Goal: Obtain resource: Download file/media

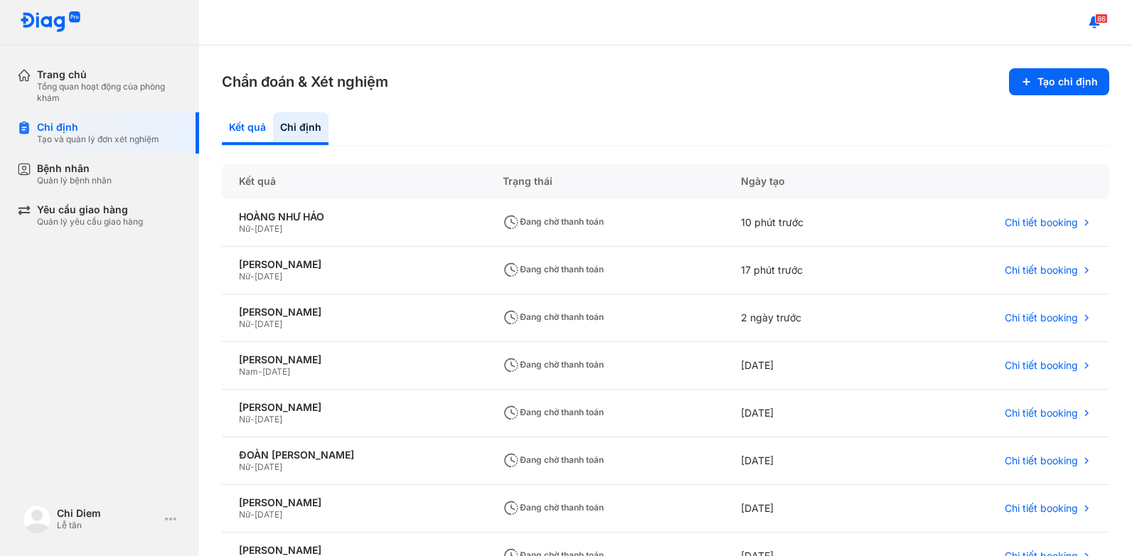
click at [273, 126] on div "Kết quả" at bounding box center [300, 128] width 55 height 33
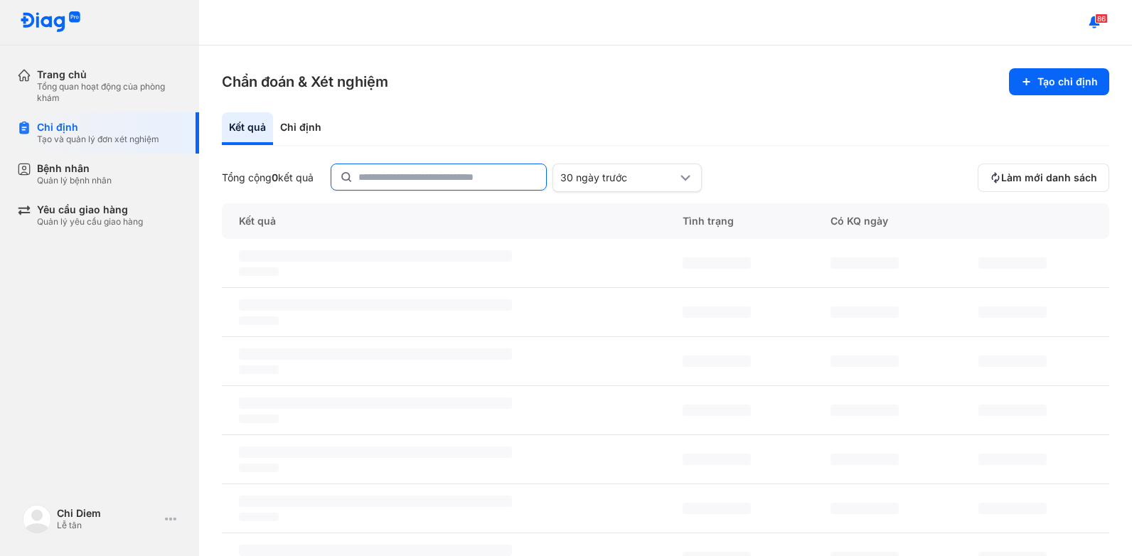
click at [404, 178] on input "text" at bounding box center [447, 177] width 179 height 26
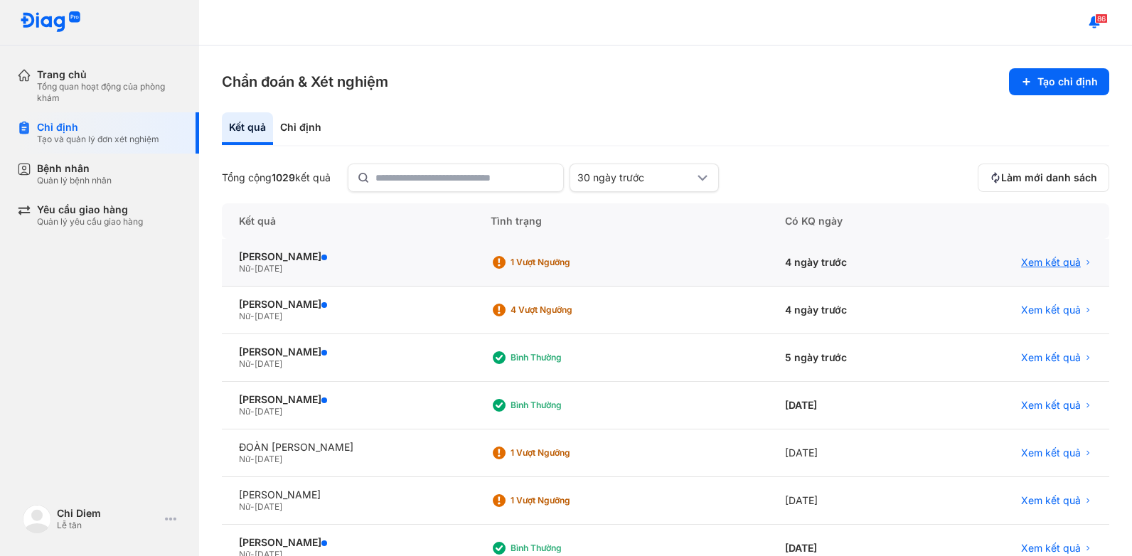
click at [1057, 262] on span "Xem kết quả" at bounding box center [1051, 262] width 60 height 13
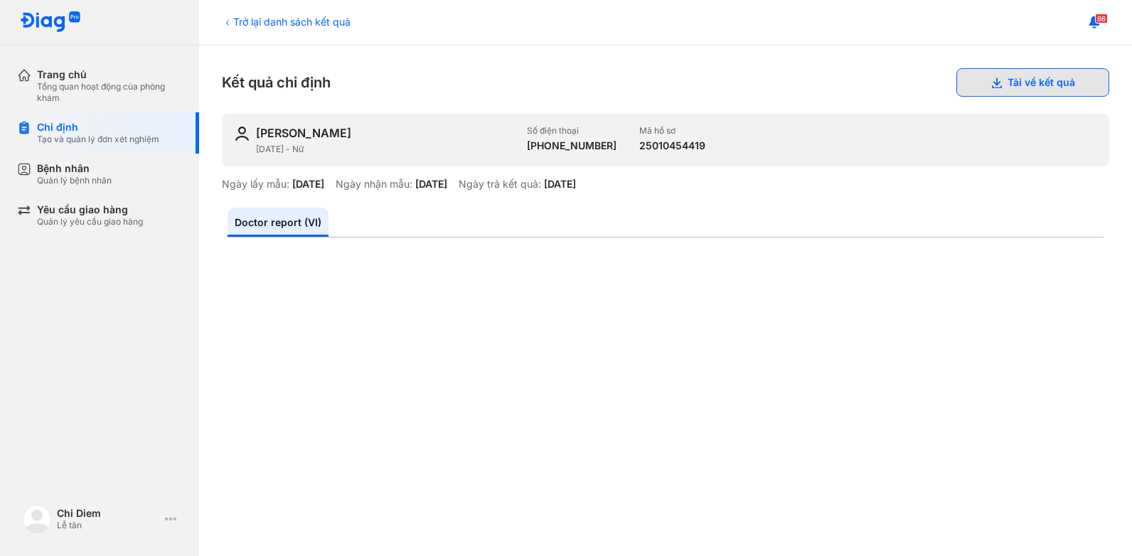
click at [1023, 80] on button "Tải về kết quả" at bounding box center [1033, 82] width 153 height 28
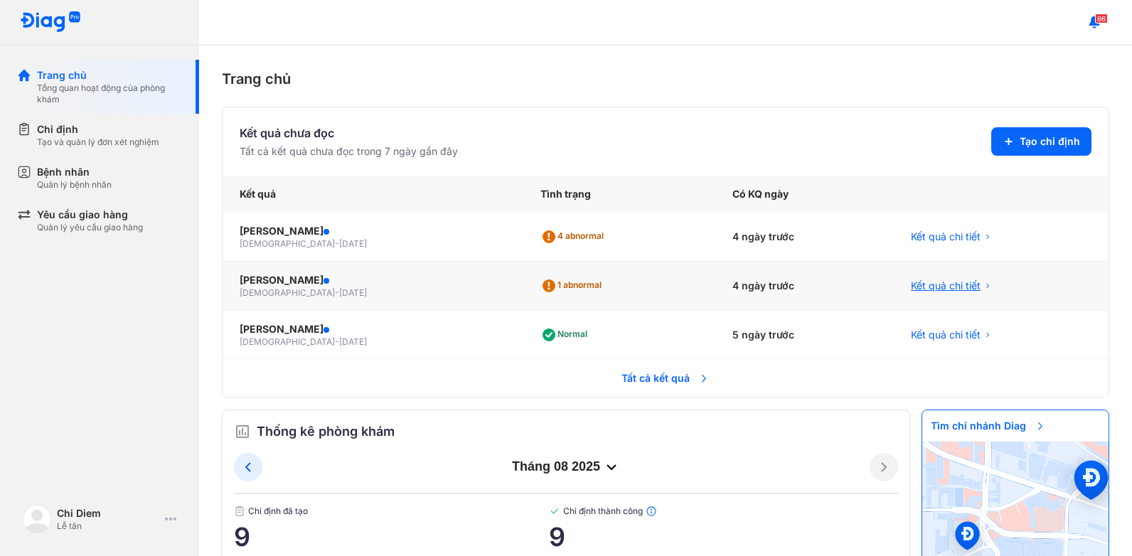
click at [917, 287] on span "Kết quả chi tiết" at bounding box center [946, 286] width 70 height 14
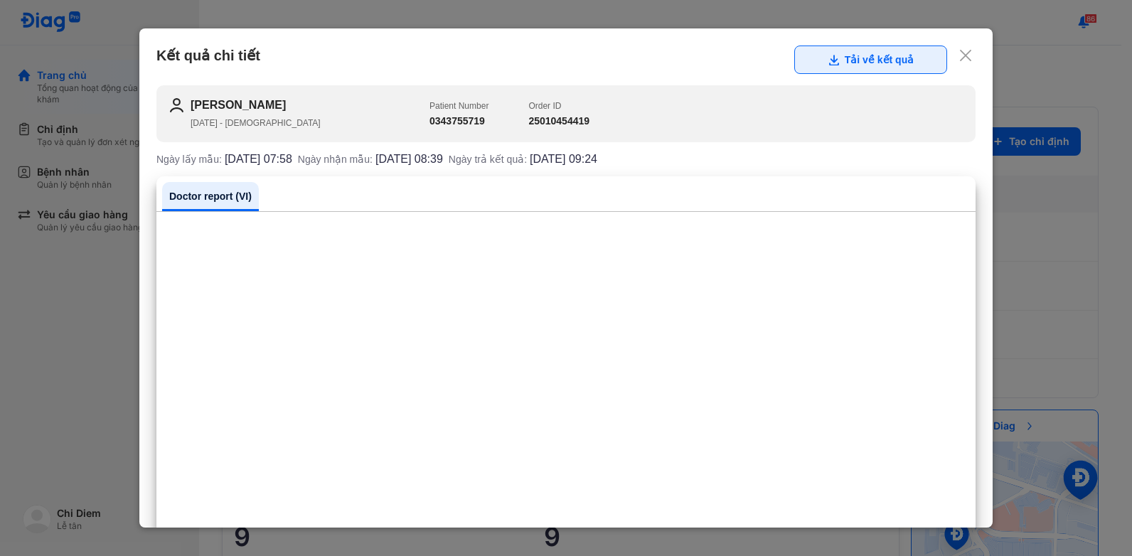
click at [861, 61] on button "Tải về kết quả" at bounding box center [870, 60] width 153 height 28
click at [960, 54] on use at bounding box center [965, 55] width 11 height 11
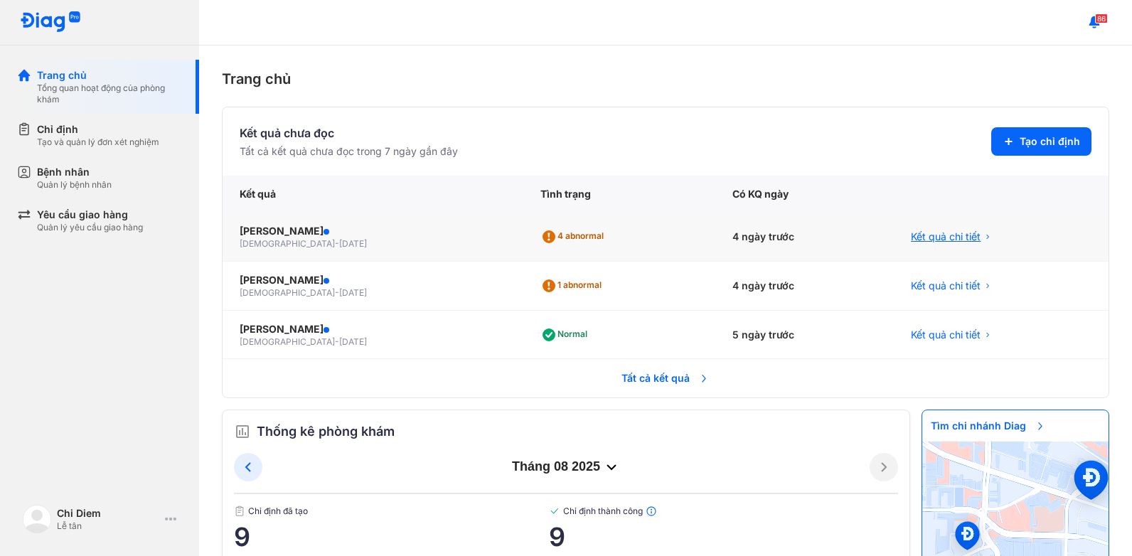
click at [932, 233] on span "Kết quả chi tiết" at bounding box center [946, 237] width 70 height 14
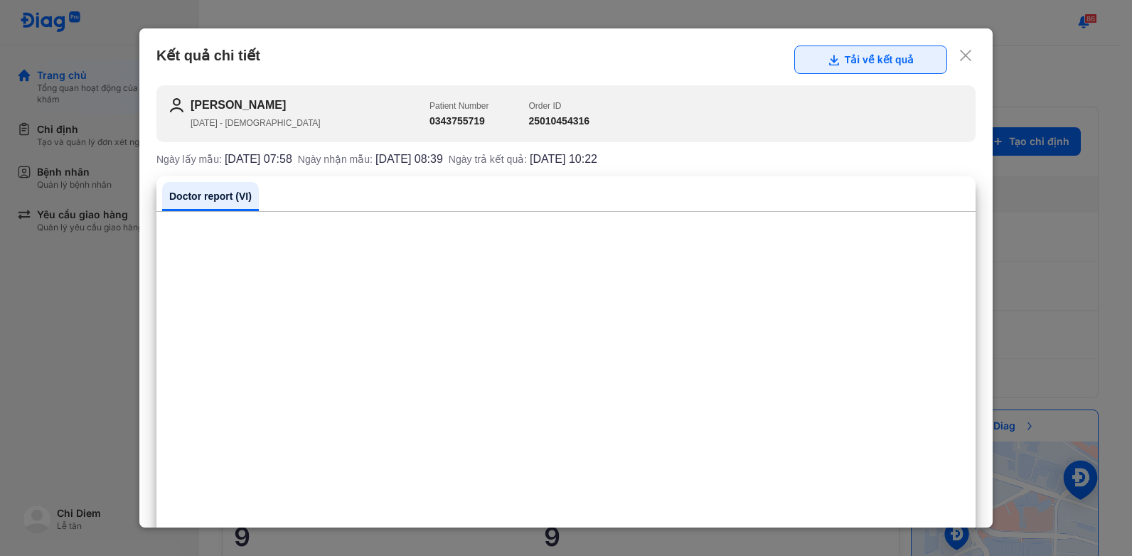
click at [872, 61] on button "Tải về kết quả" at bounding box center [870, 60] width 153 height 28
